Goal: Navigation & Orientation: Find specific page/section

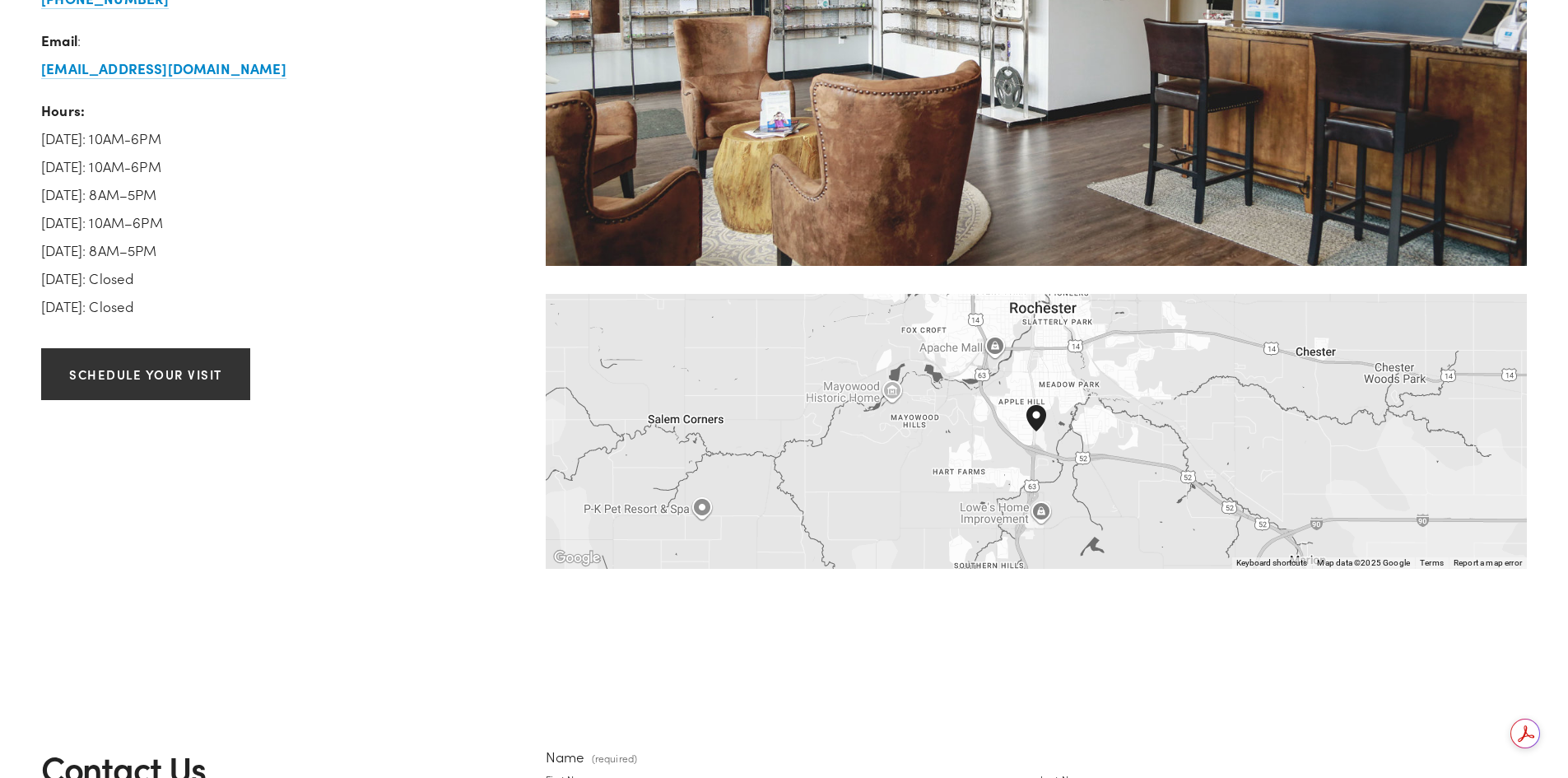
scroll to position [2551, 0]
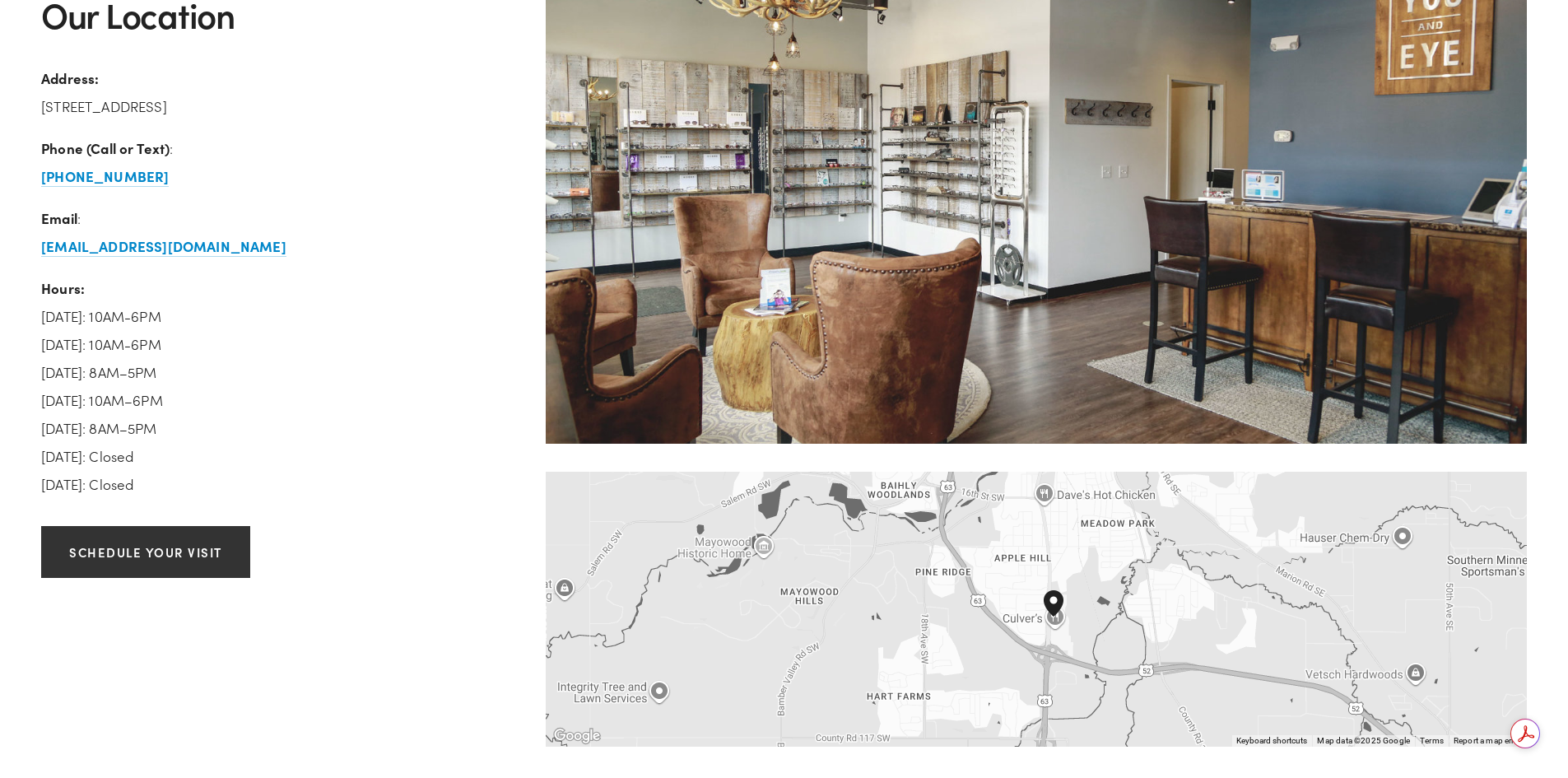
drag, startPoint x: 1047, startPoint y: 617, endPoint x: 978, endPoint y: 498, distance: 137.6
click at [982, 499] on div at bounding box center [1036, 609] width 981 height 275
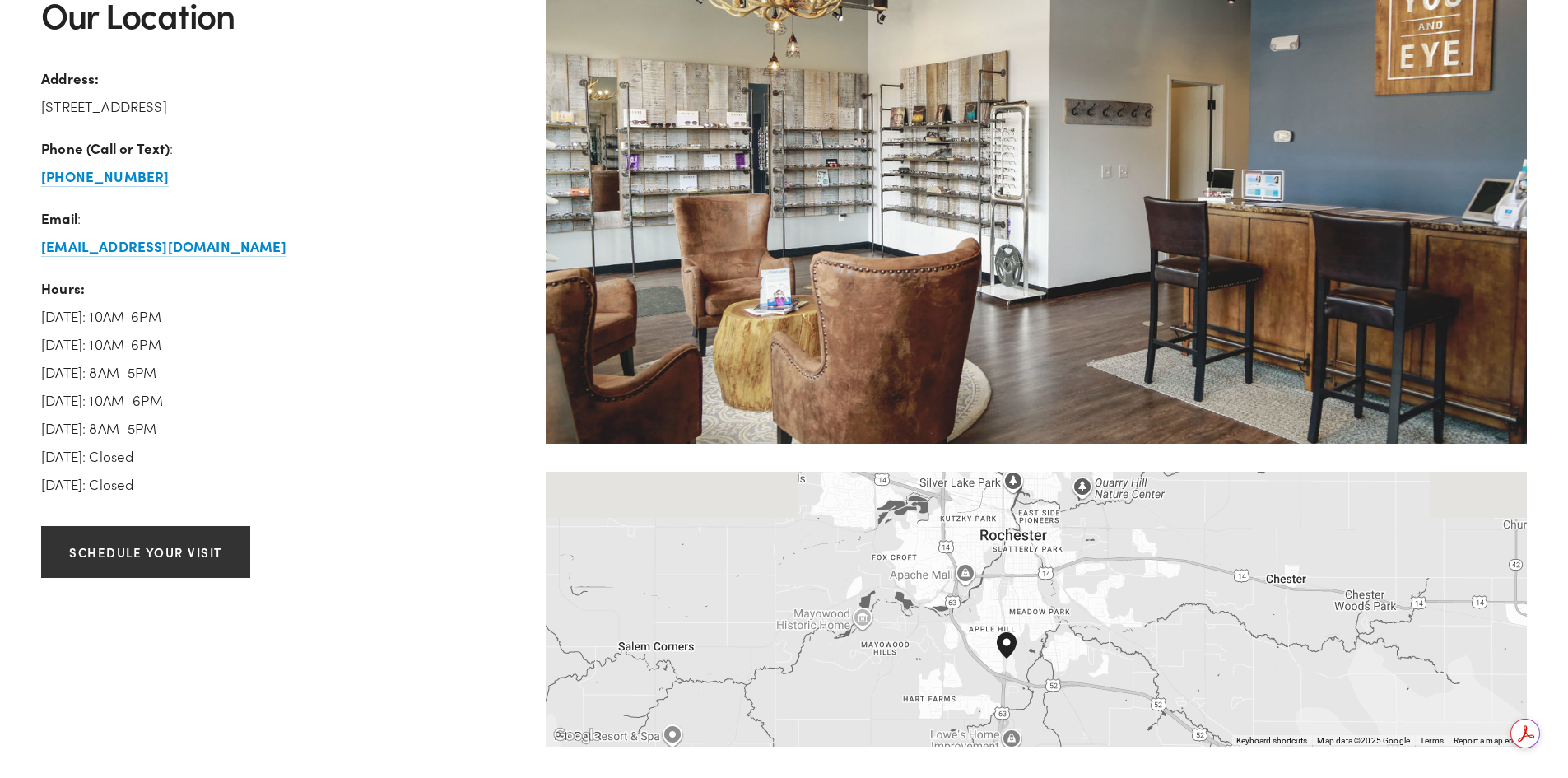
drag, startPoint x: 1005, startPoint y: 508, endPoint x: 1003, endPoint y: 607, distance: 99.0
click at [1002, 607] on div at bounding box center [1036, 609] width 981 height 275
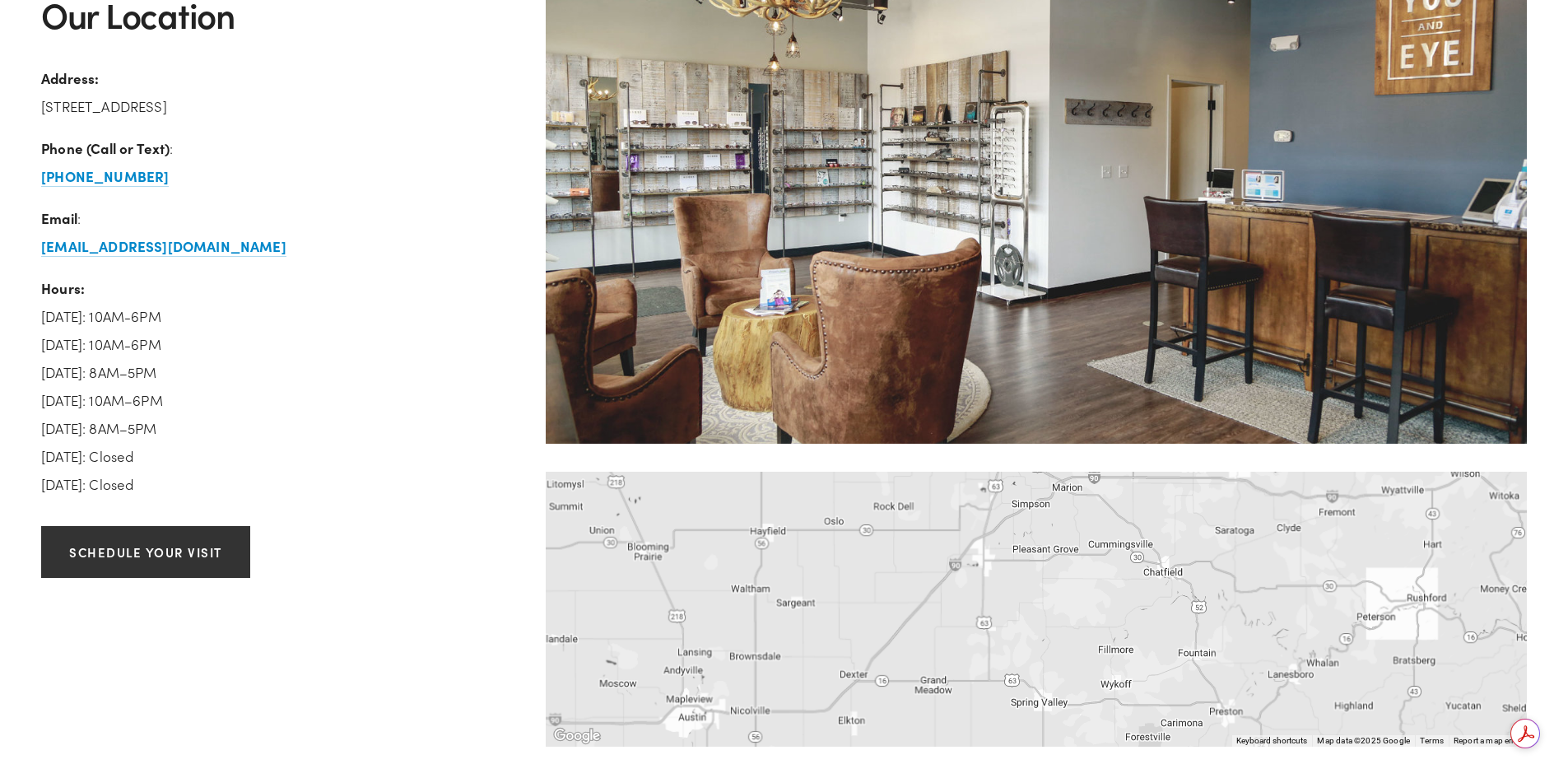
drag, startPoint x: 1096, startPoint y: 714, endPoint x: 1090, endPoint y: 553, distance: 161.1
click at [1090, 553] on div at bounding box center [1036, 609] width 981 height 275
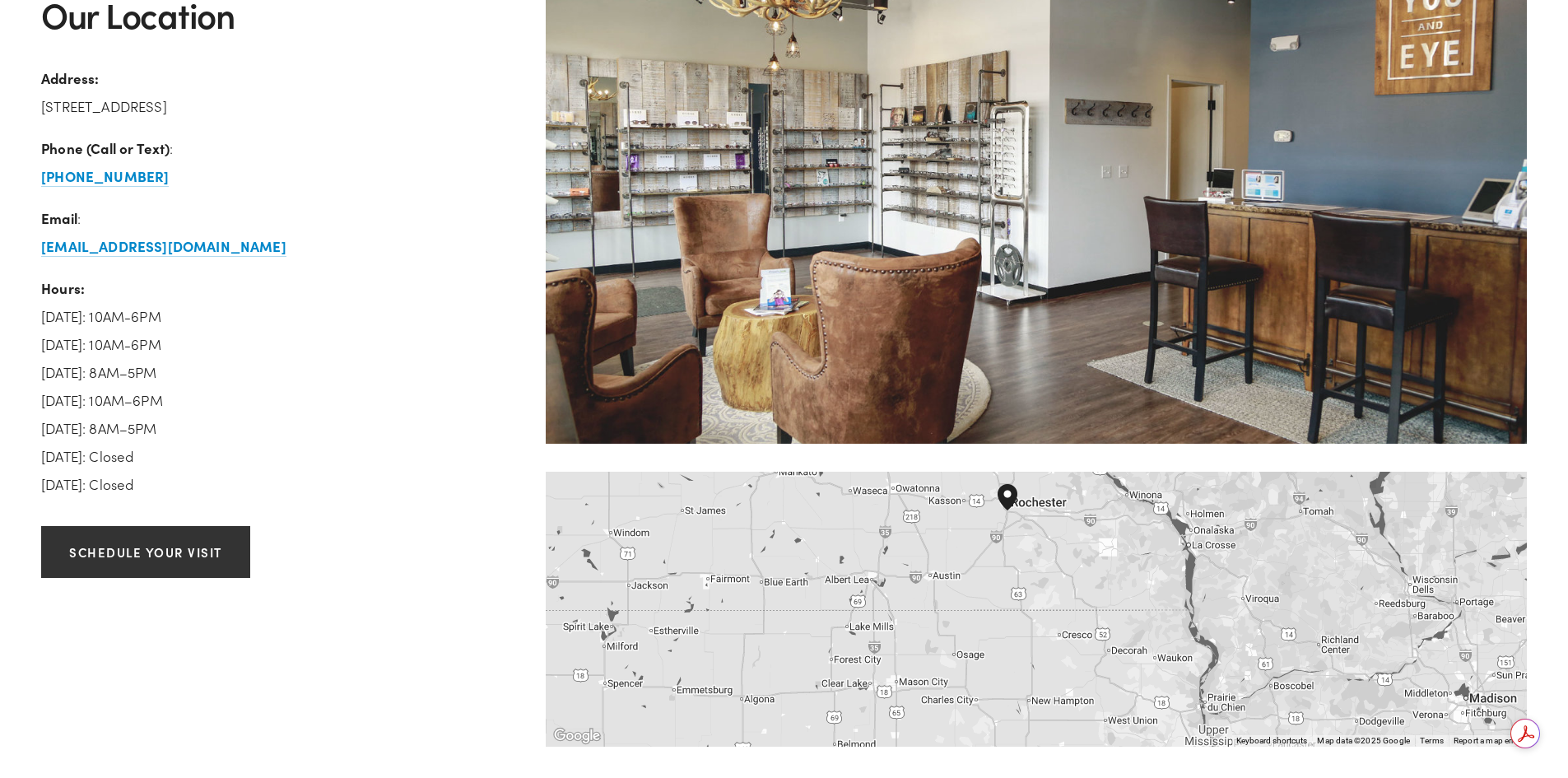
drag, startPoint x: 1136, startPoint y: 655, endPoint x: 1065, endPoint y: 595, distance: 93.0
click at [1069, 597] on div at bounding box center [1036, 609] width 981 height 275
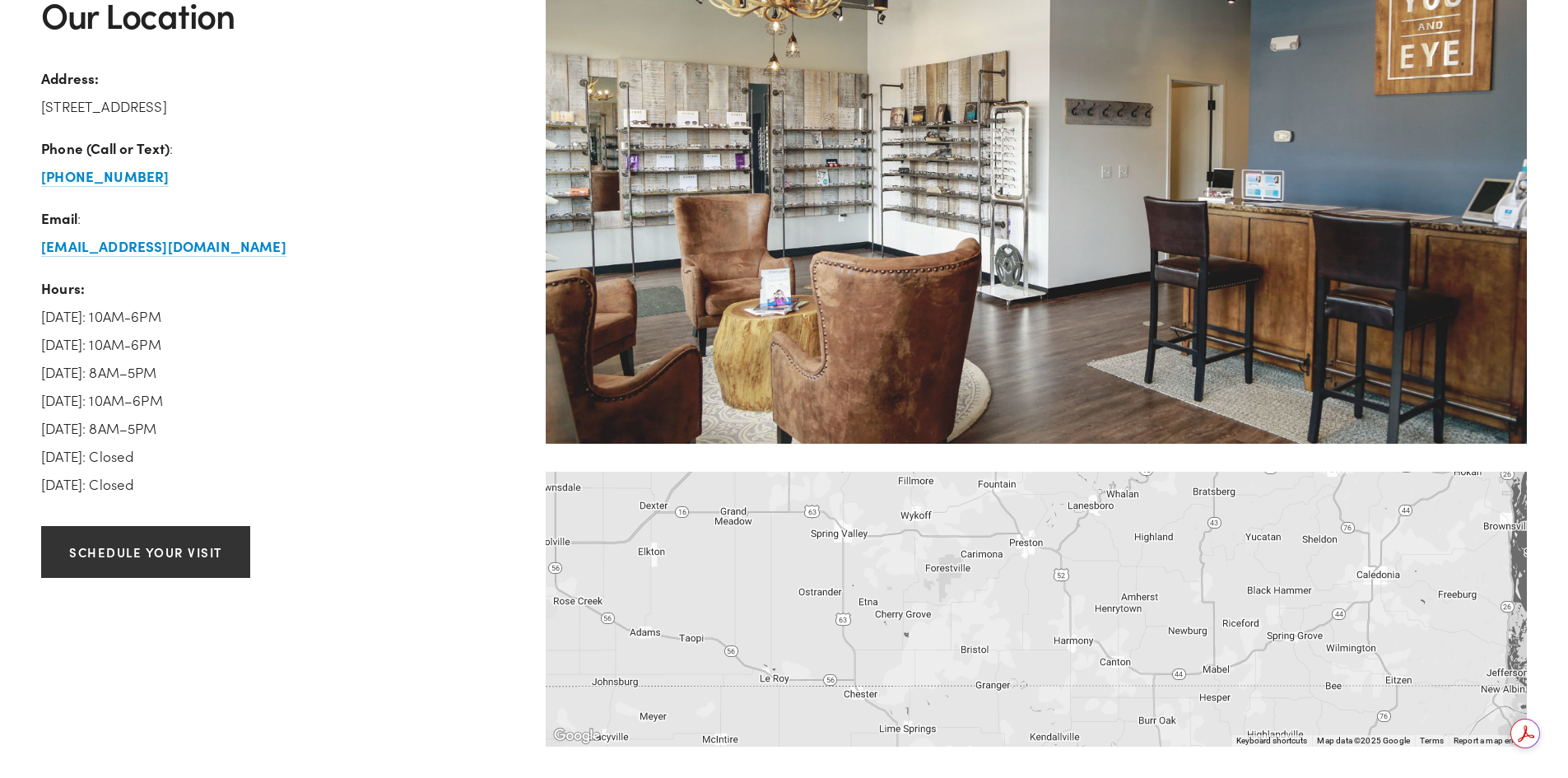
drag, startPoint x: 1086, startPoint y: 566, endPoint x: 1083, endPoint y: 636, distance: 70.1
click at [1083, 636] on div at bounding box center [1036, 609] width 981 height 275
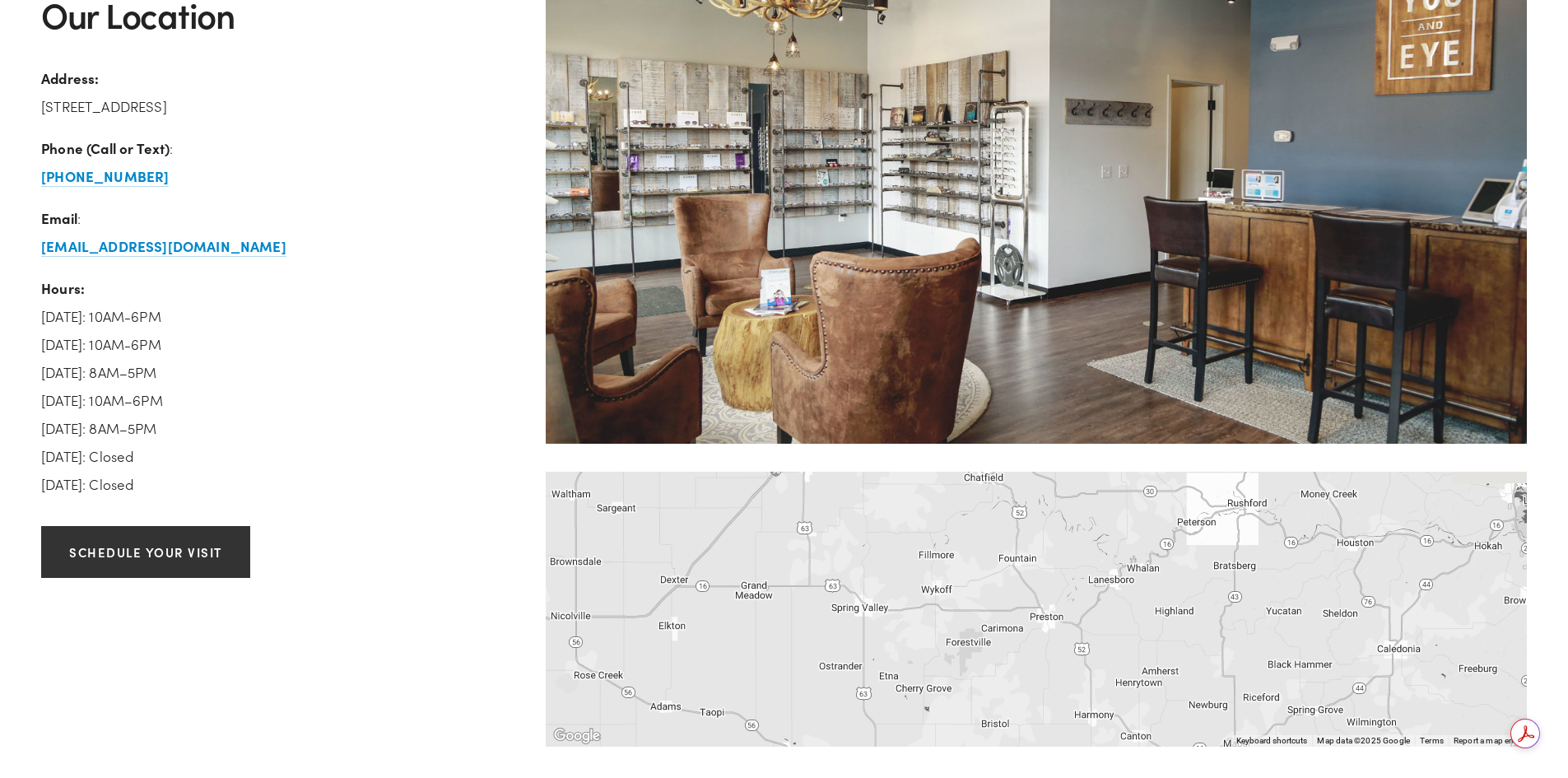
drag, startPoint x: 1067, startPoint y: 638, endPoint x: 1082, endPoint y: 686, distance: 50.3
click at [1082, 686] on div at bounding box center [1036, 609] width 981 height 275
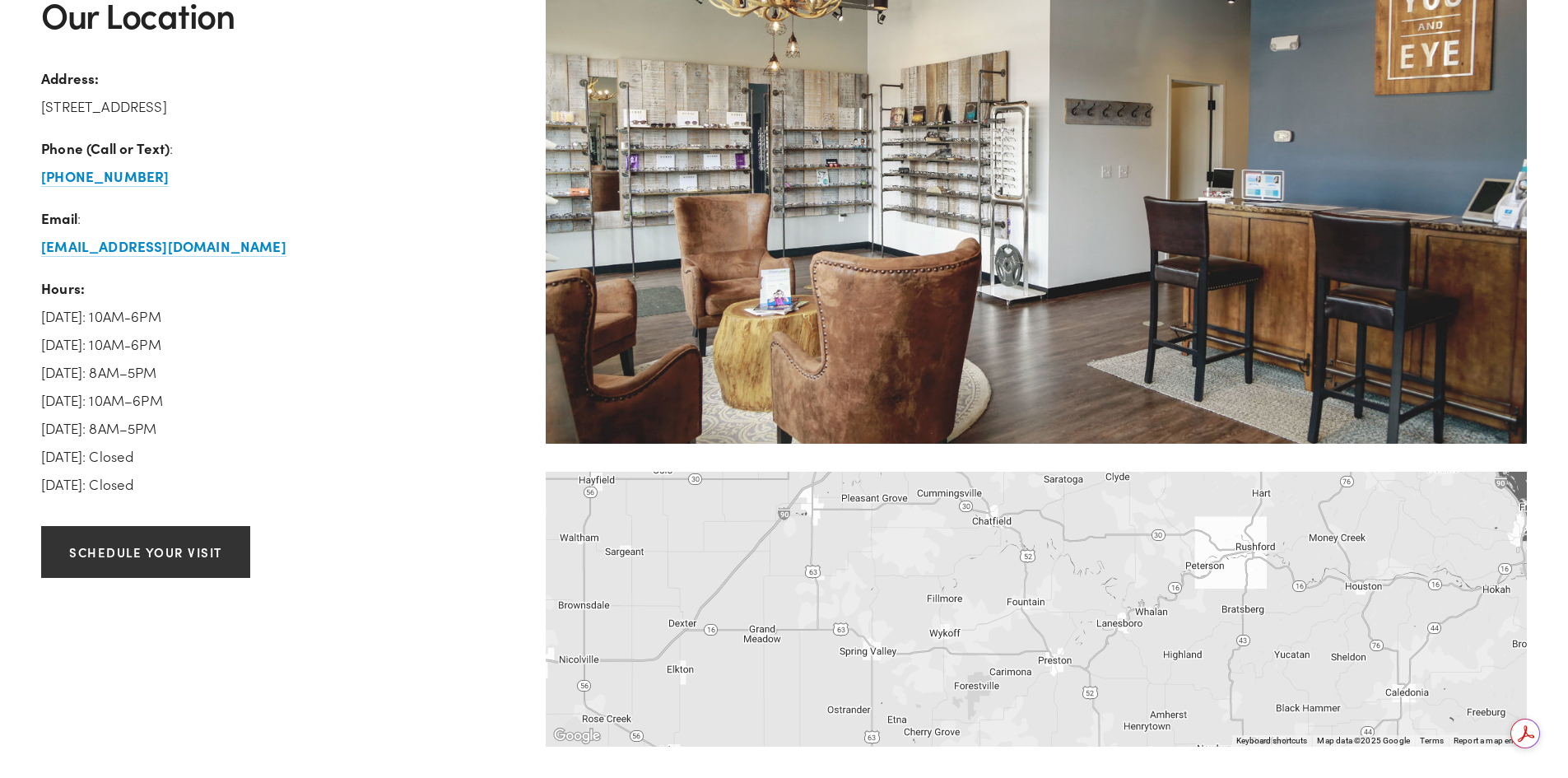
drag, startPoint x: 1073, startPoint y: 606, endPoint x: 1073, endPoint y: 627, distance: 21.0
click at [1073, 627] on div at bounding box center [1036, 609] width 981 height 275
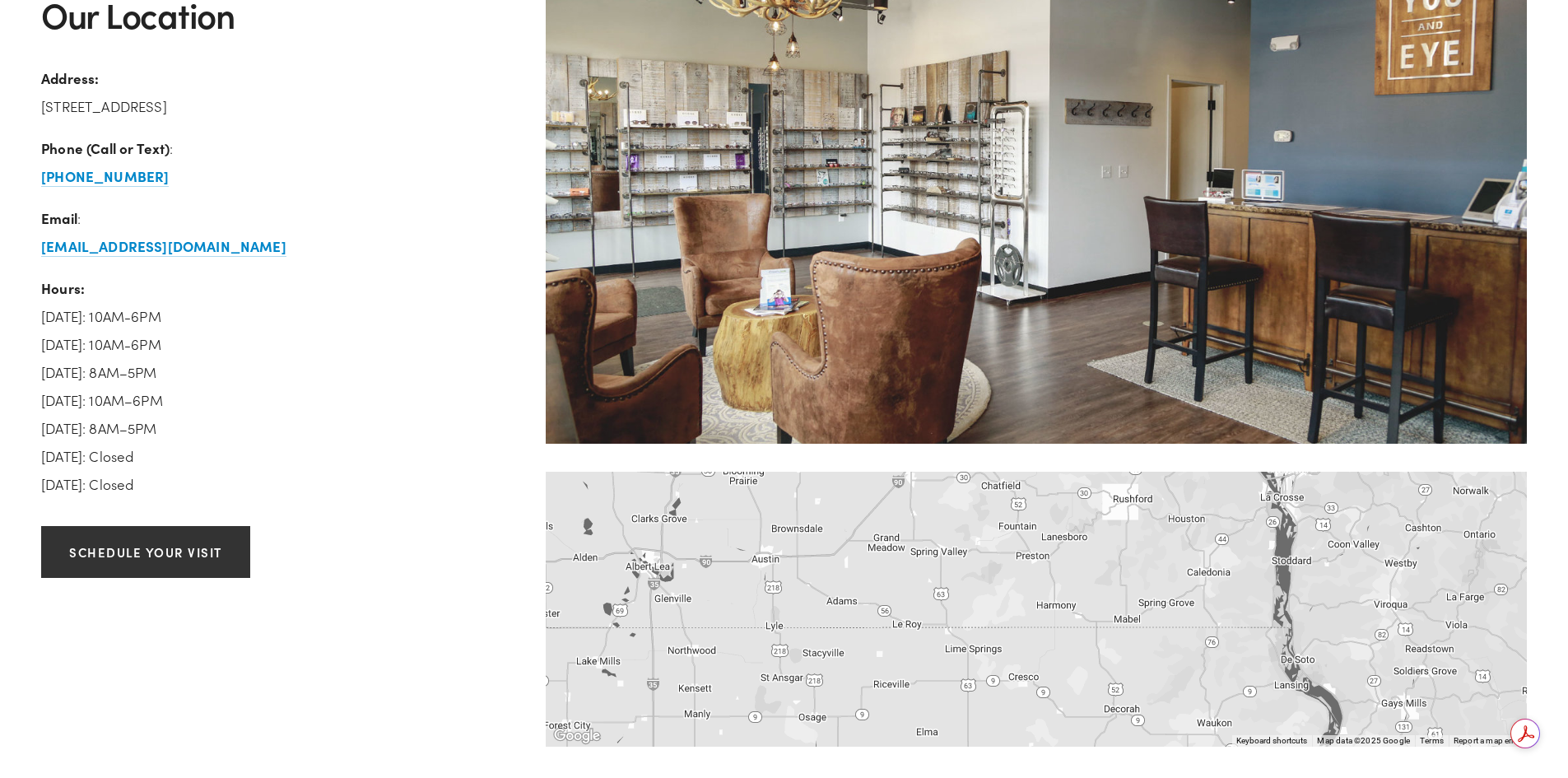
drag, startPoint x: 1112, startPoint y: 664, endPoint x: 1080, endPoint y: 550, distance: 118.4
click at [1081, 550] on div at bounding box center [1036, 609] width 981 height 275
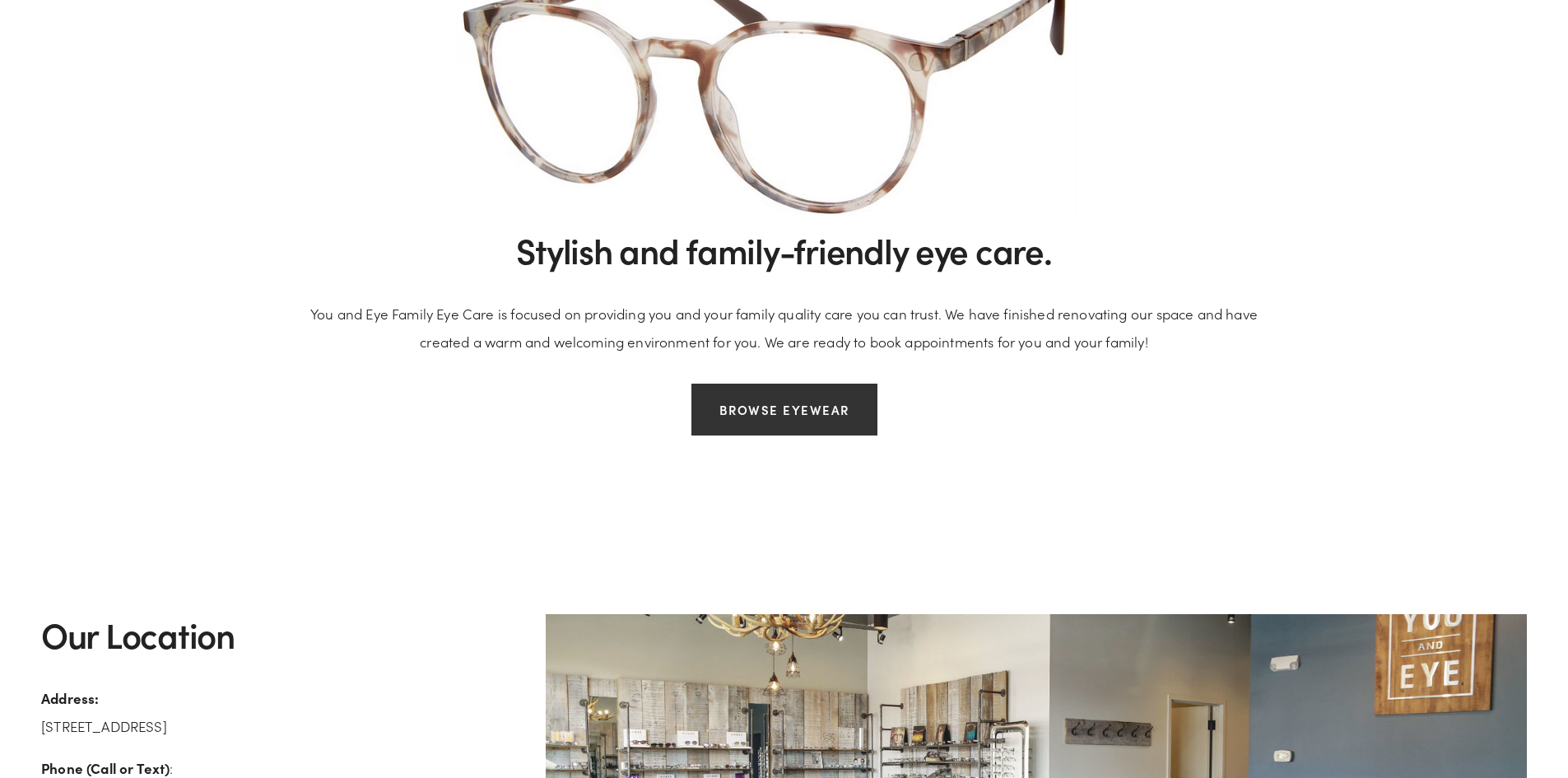
scroll to position [1749, 0]
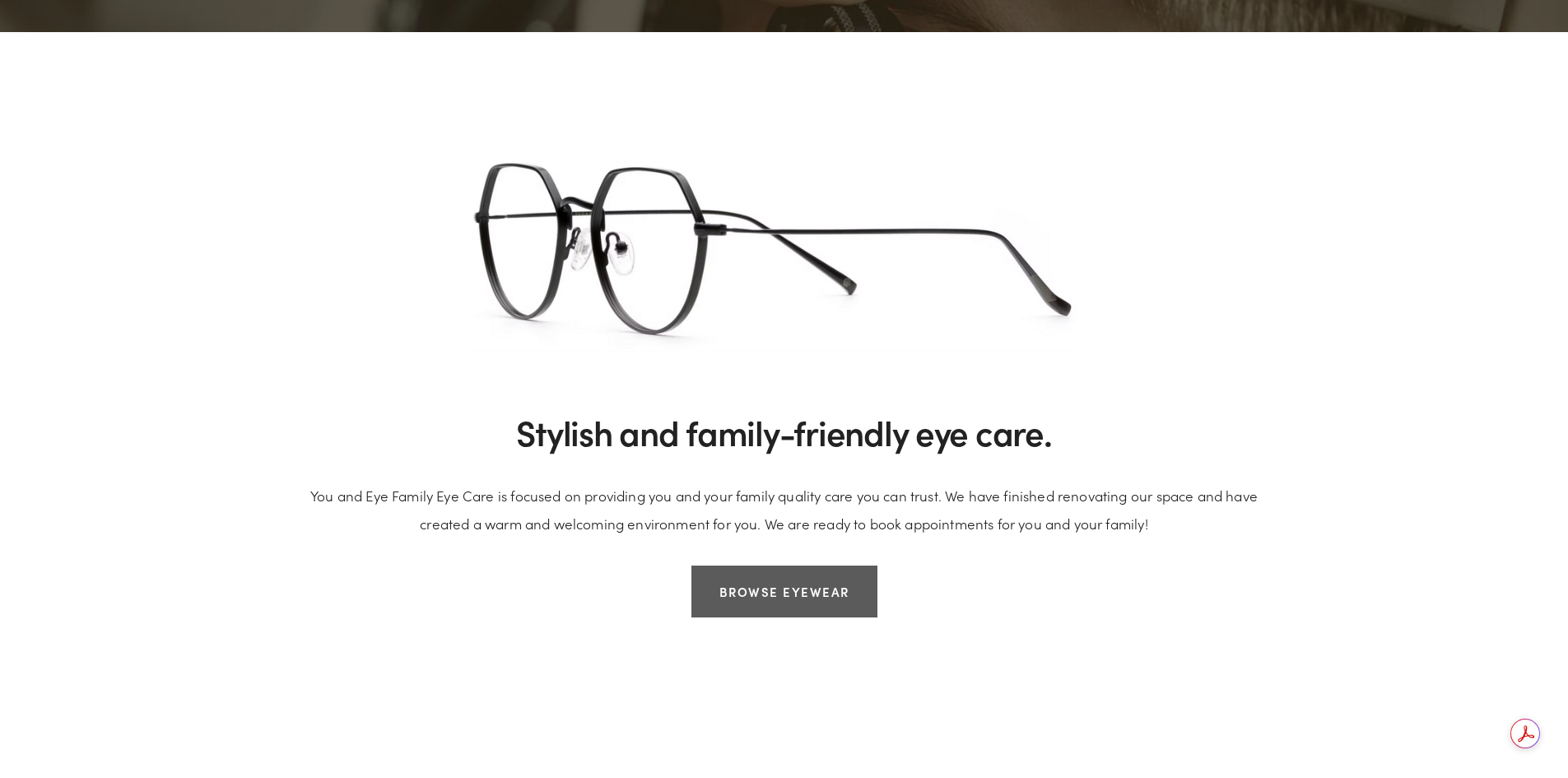
click at [795, 590] on link "Browse Eyewear" at bounding box center [784, 591] width 186 height 52
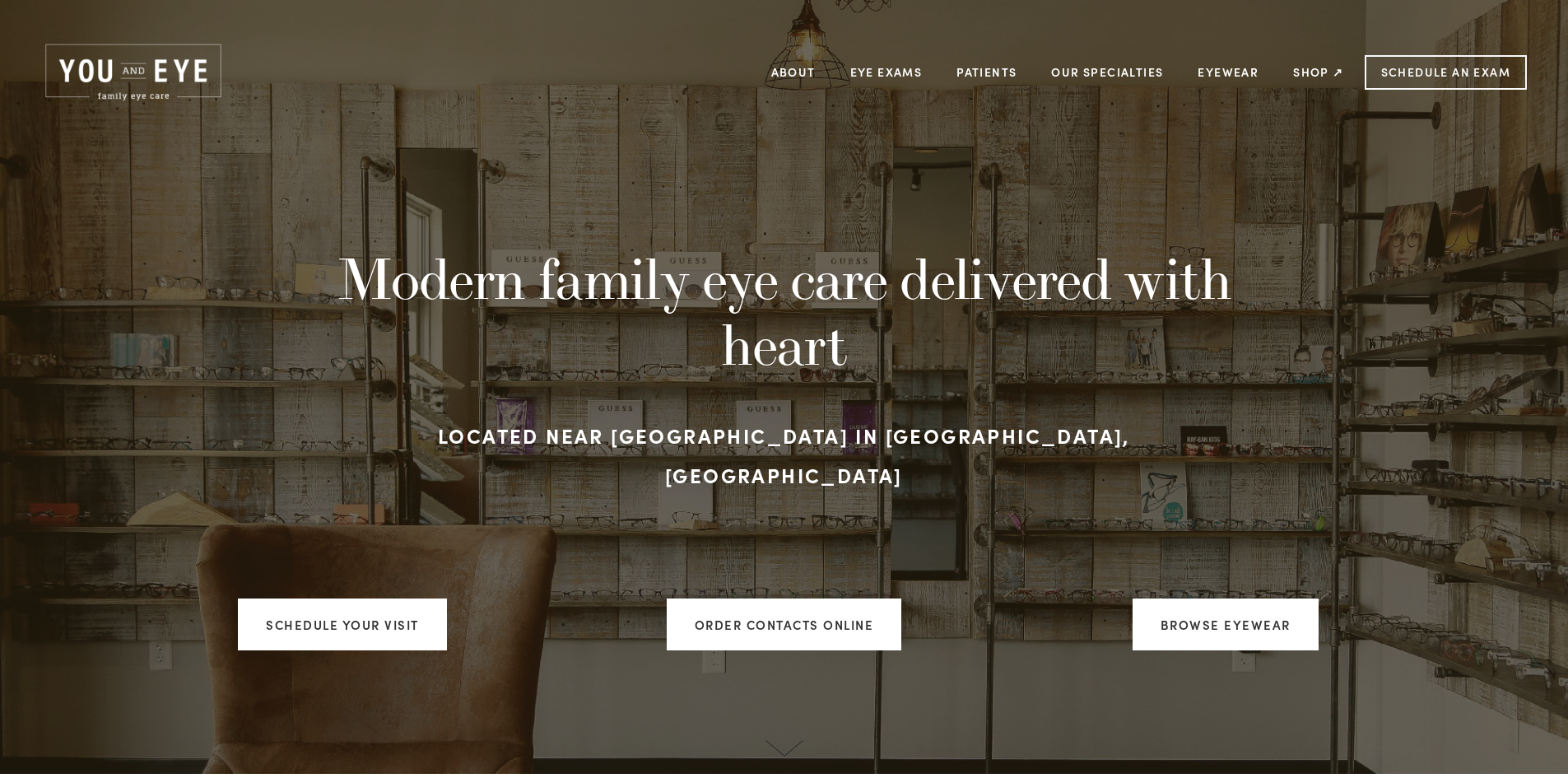
scroll to position [0, 0]
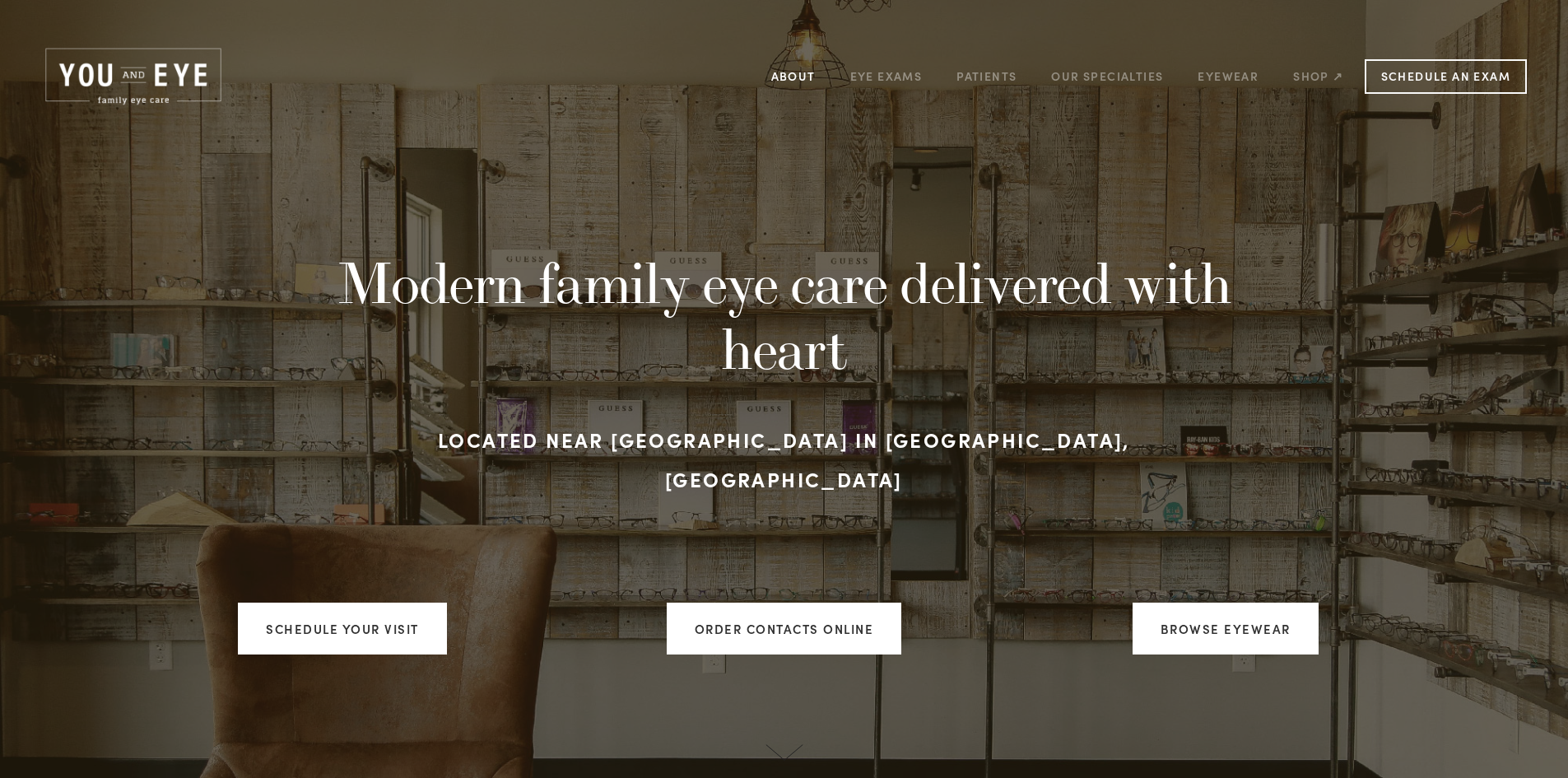
click at [802, 76] on link "About" at bounding box center [793, 76] width 45 height 25
